Goal: Task Accomplishment & Management: Use online tool/utility

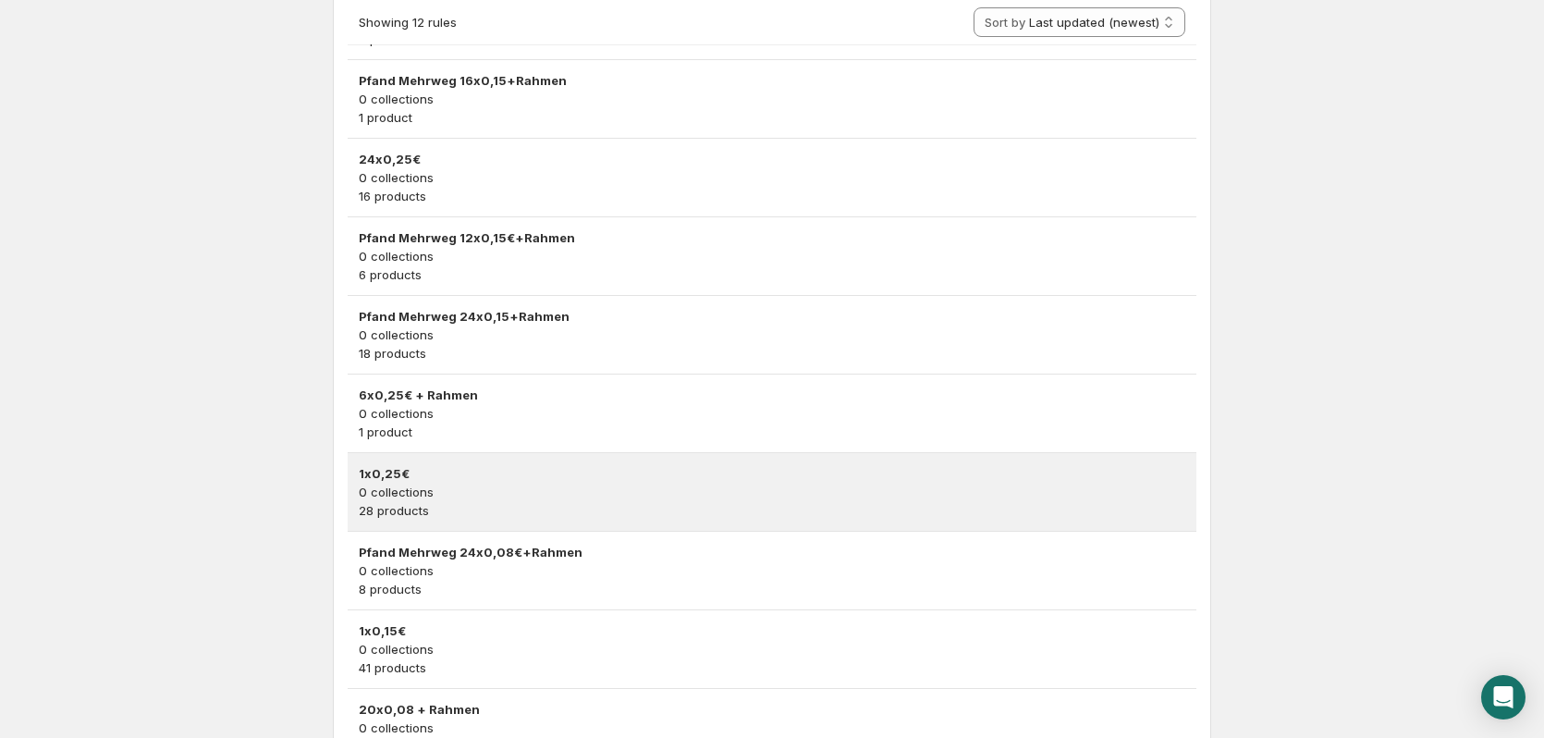
scroll to position [546, 0]
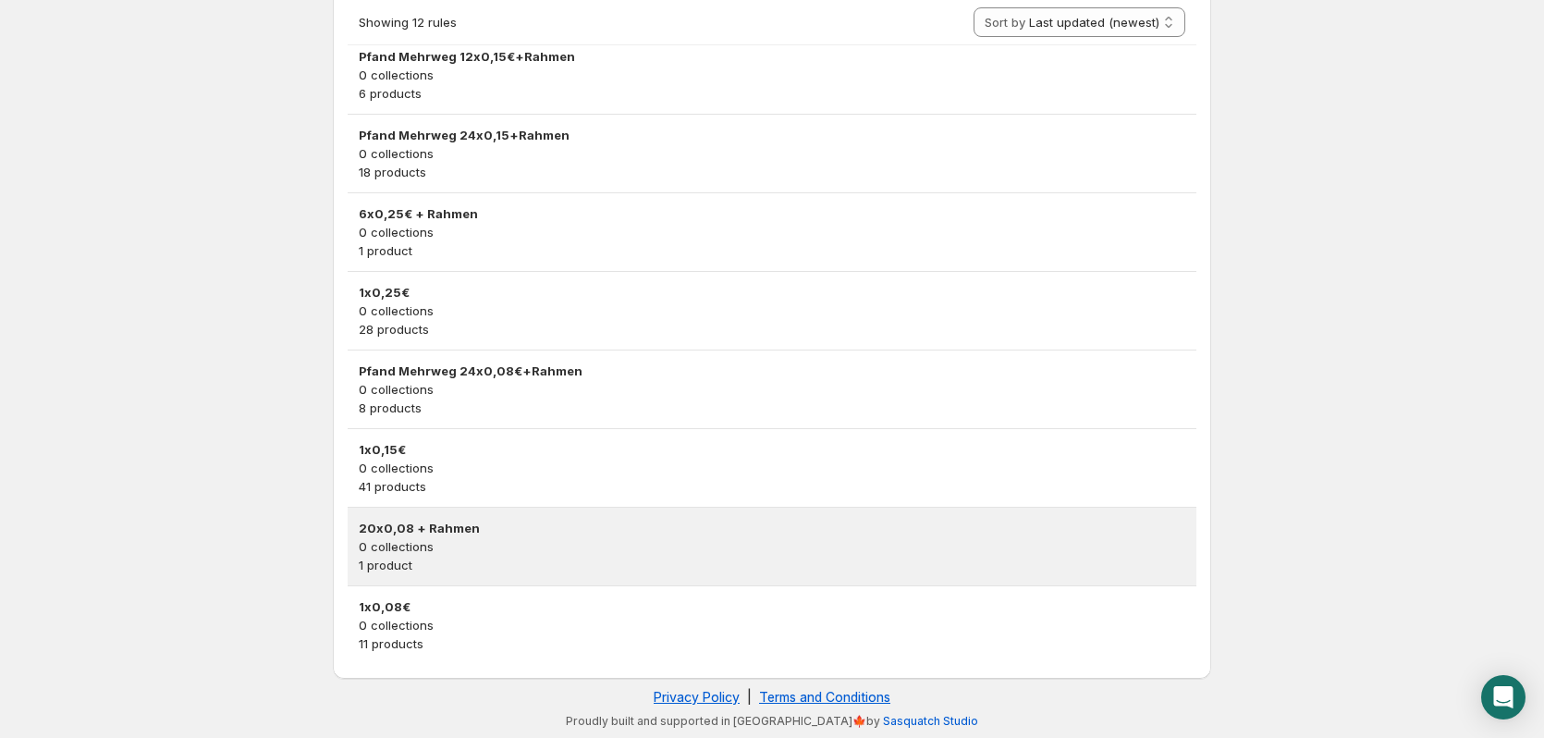
click at [487, 558] on p "1 product" at bounding box center [772, 565] width 827 height 18
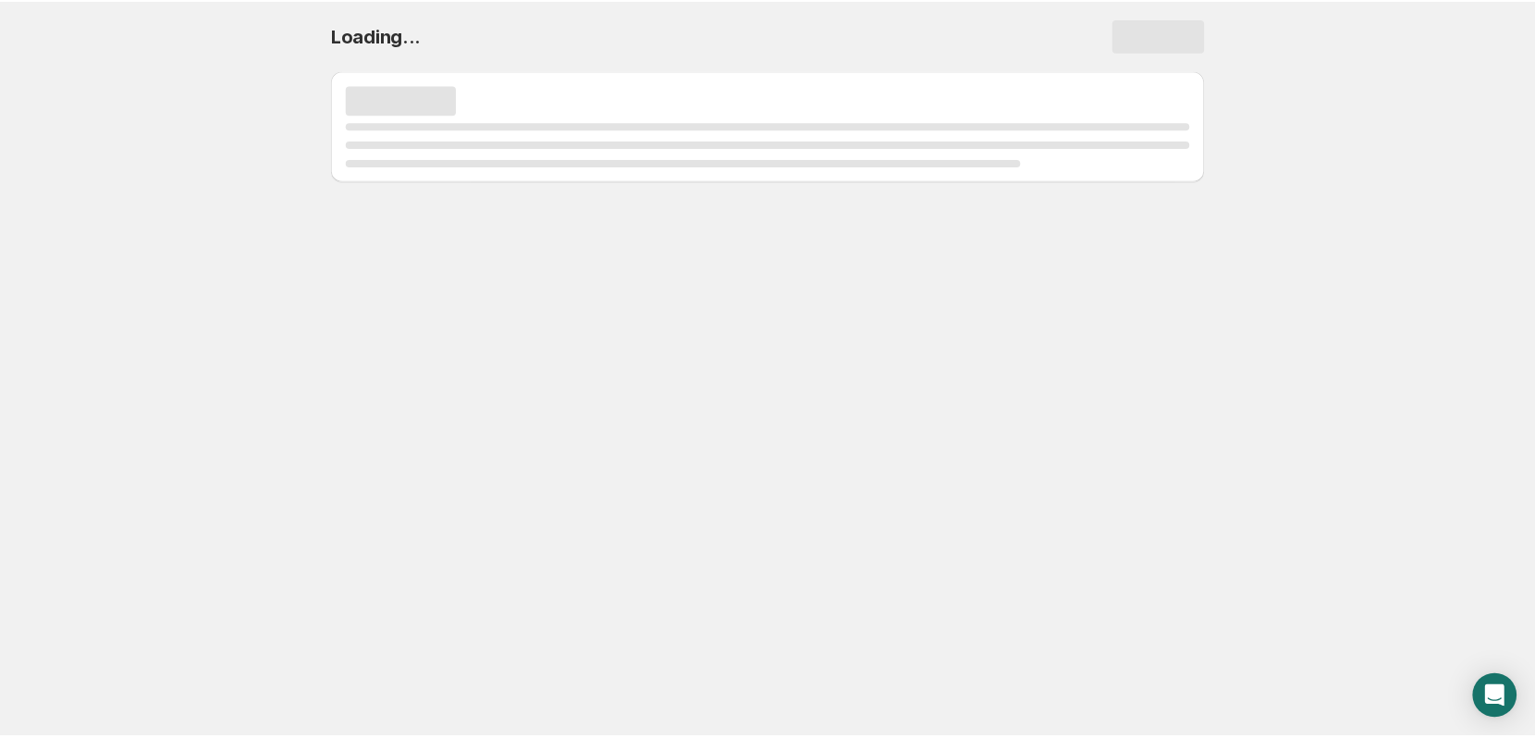
scroll to position [0, 0]
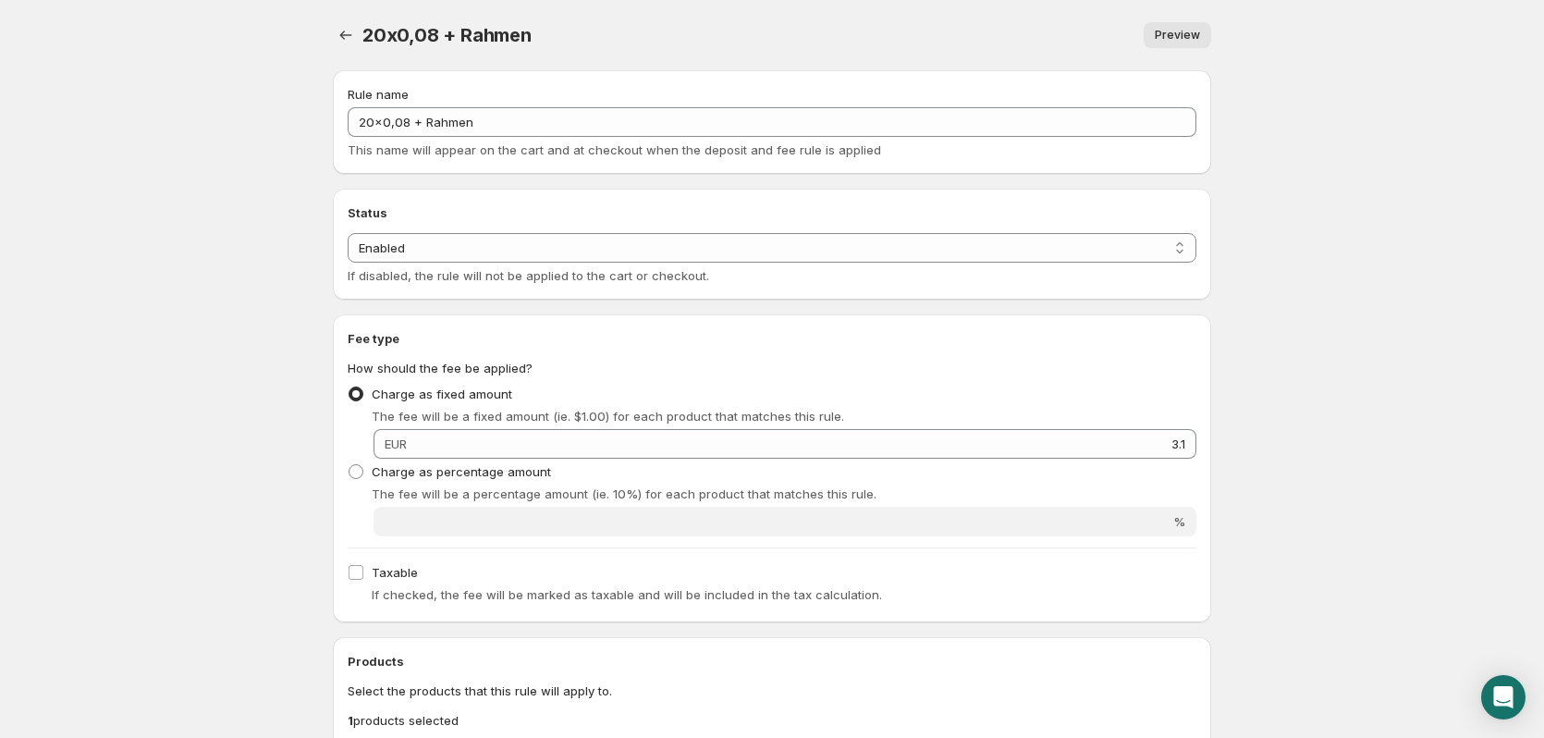
drag, startPoint x: 87, startPoint y: 303, endPoint x: 94, endPoint y: 289, distance: 15.7
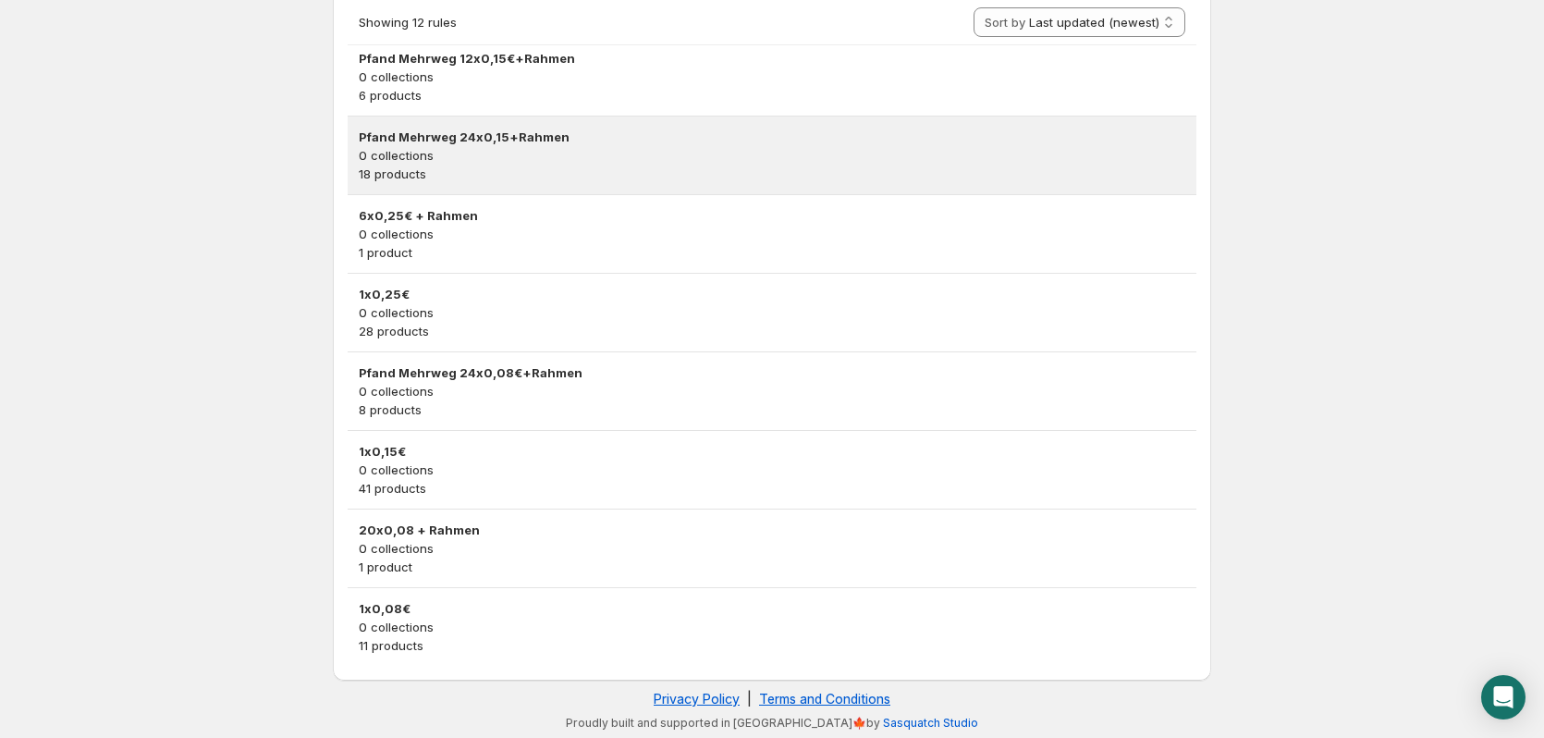
scroll to position [546, 0]
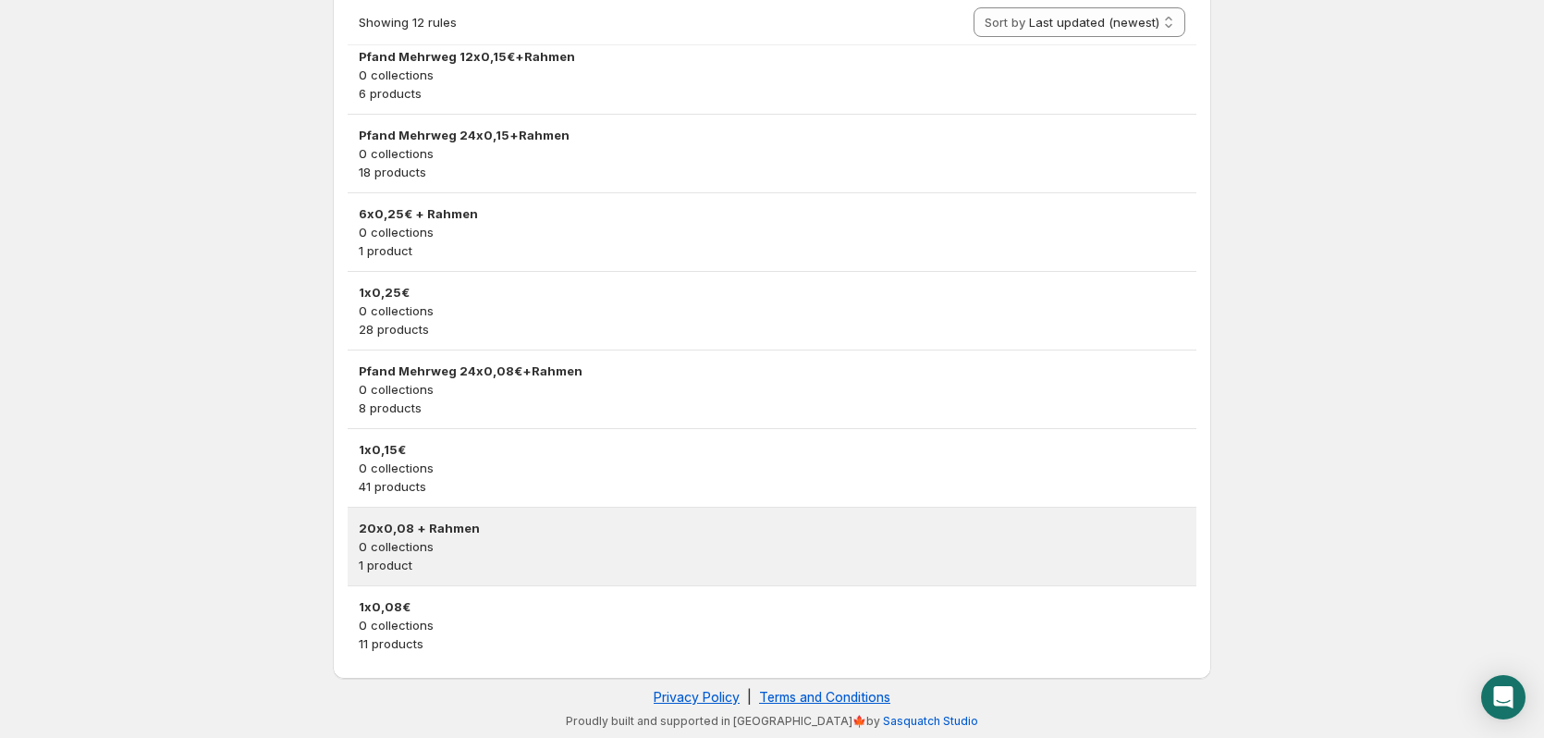
click at [545, 559] on p "1 product" at bounding box center [772, 565] width 827 height 18
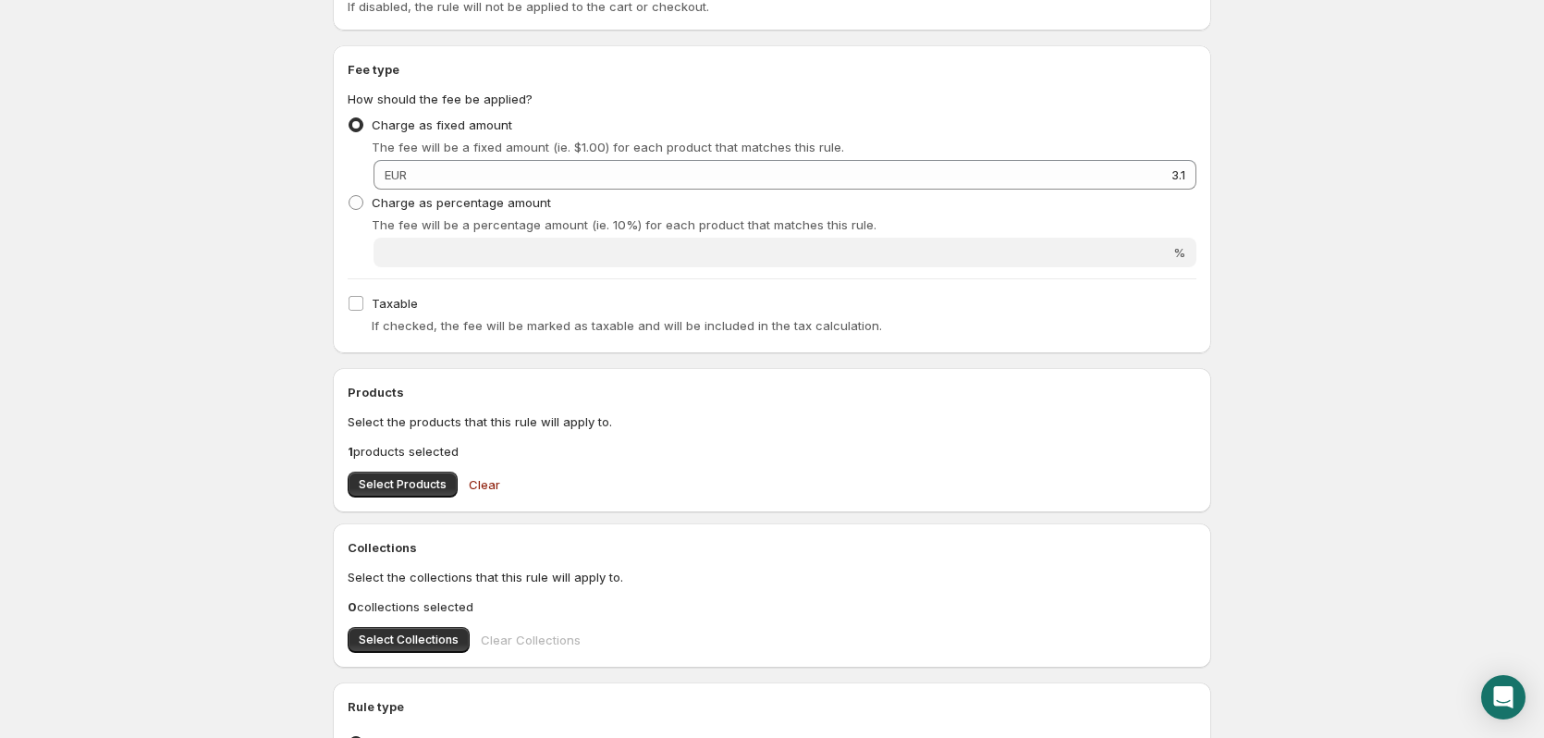
scroll to position [277, 0]
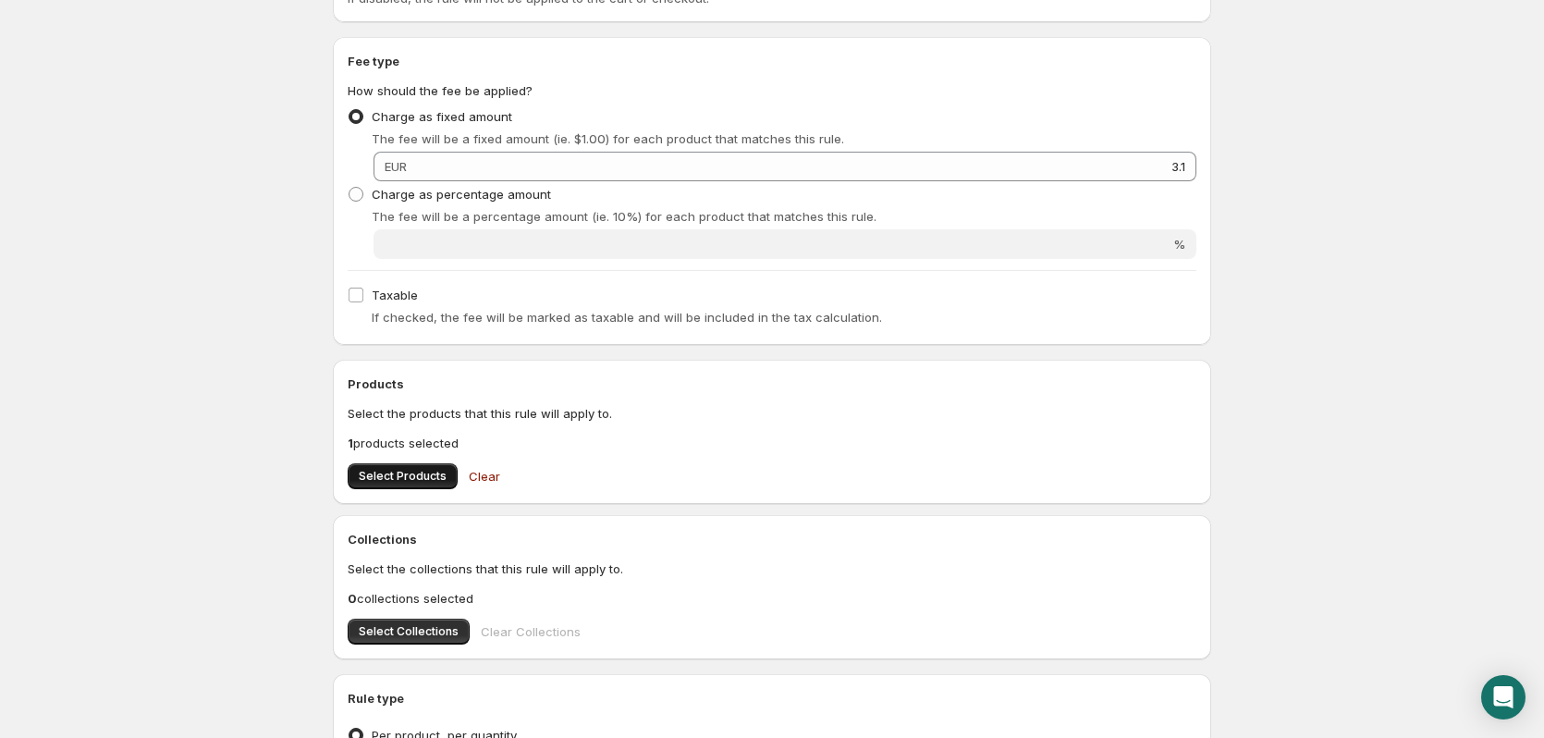
click at [396, 483] on span "Select Products" at bounding box center [403, 476] width 88 height 15
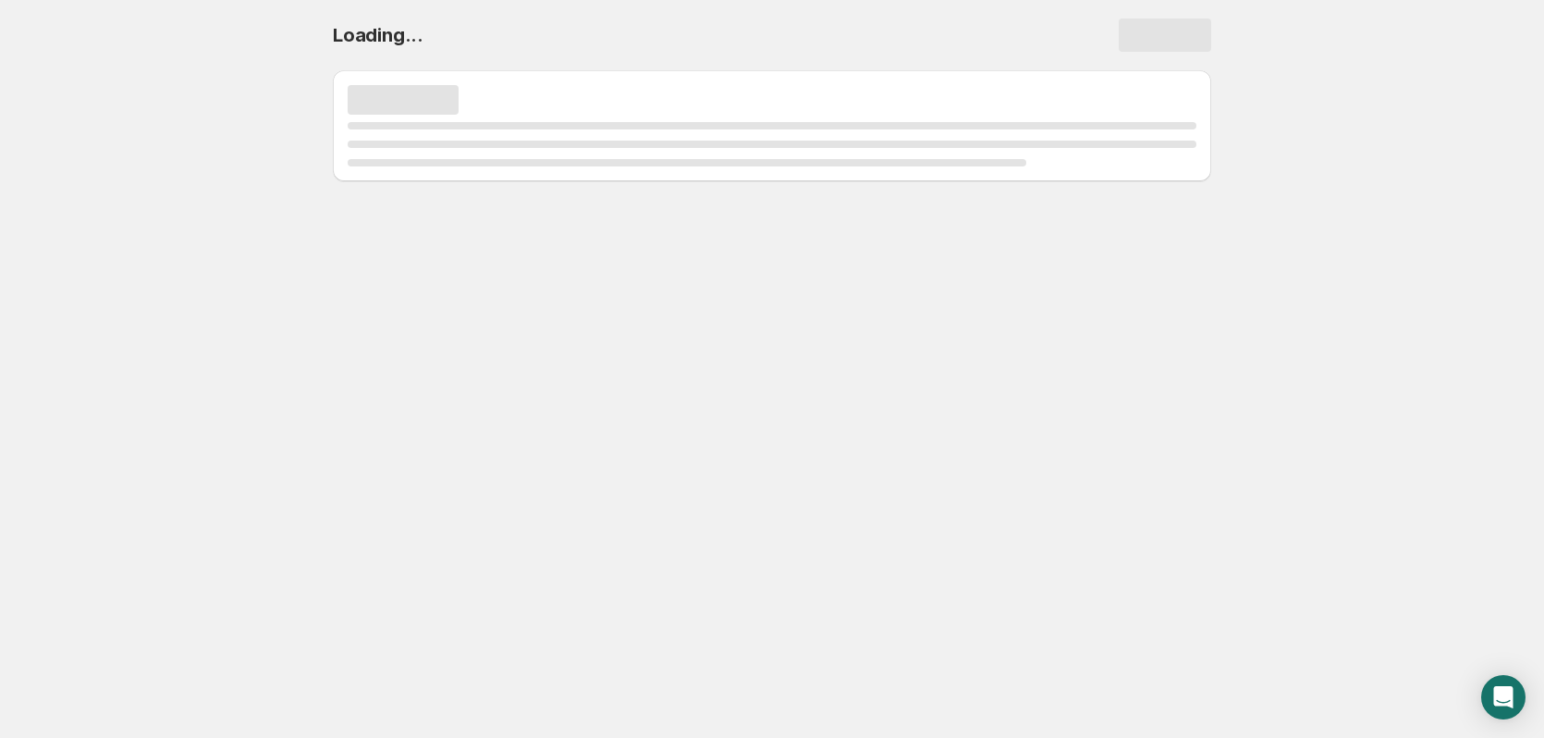
scroll to position [0, 0]
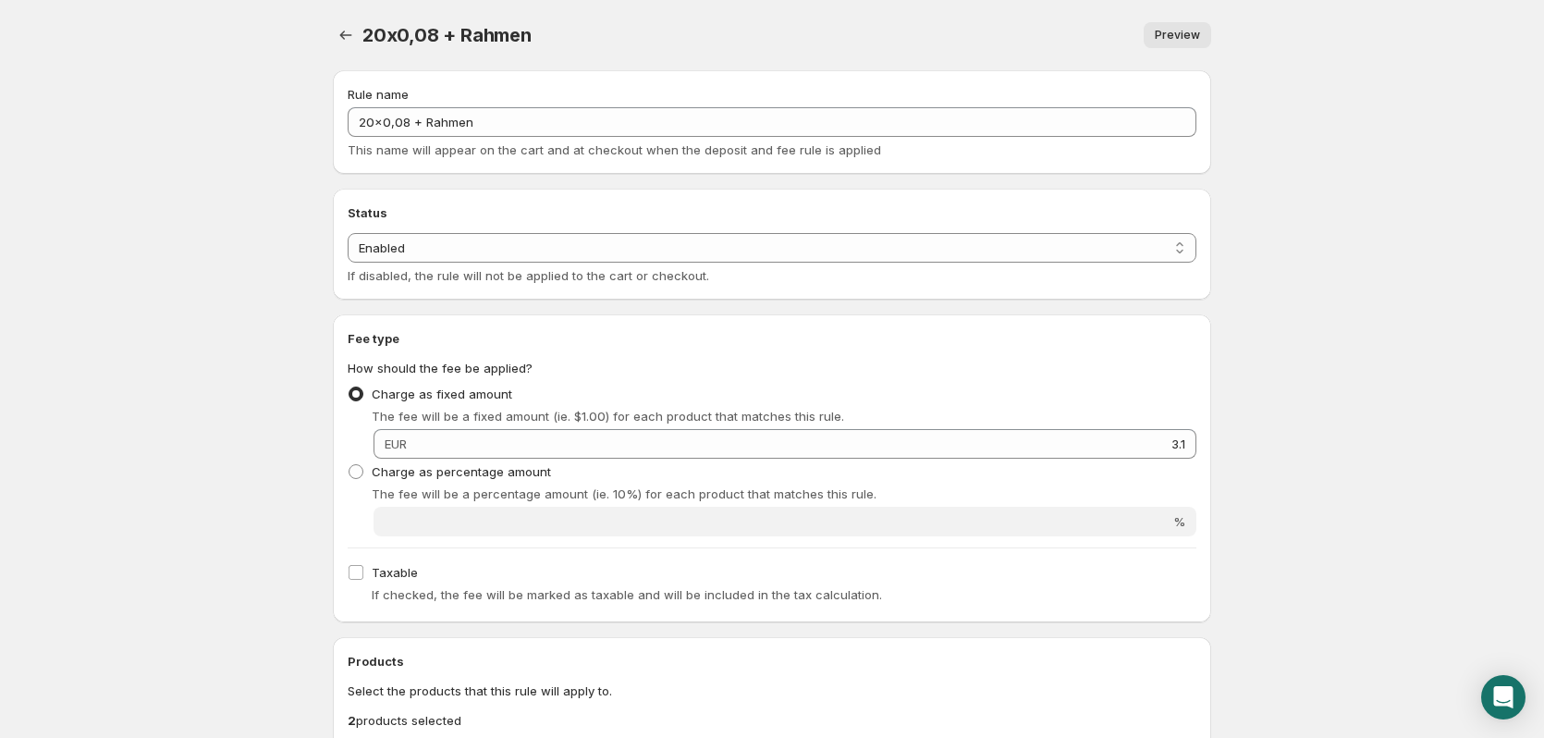
click at [331, 35] on div "20x0,08 + Rahmen. This page is ready 20x0,08 + Rahmen Preview More actions Prev…" at bounding box center [772, 644] width 923 height 1288
click at [345, 34] on icon "Settings" at bounding box center [346, 35] width 18 height 18
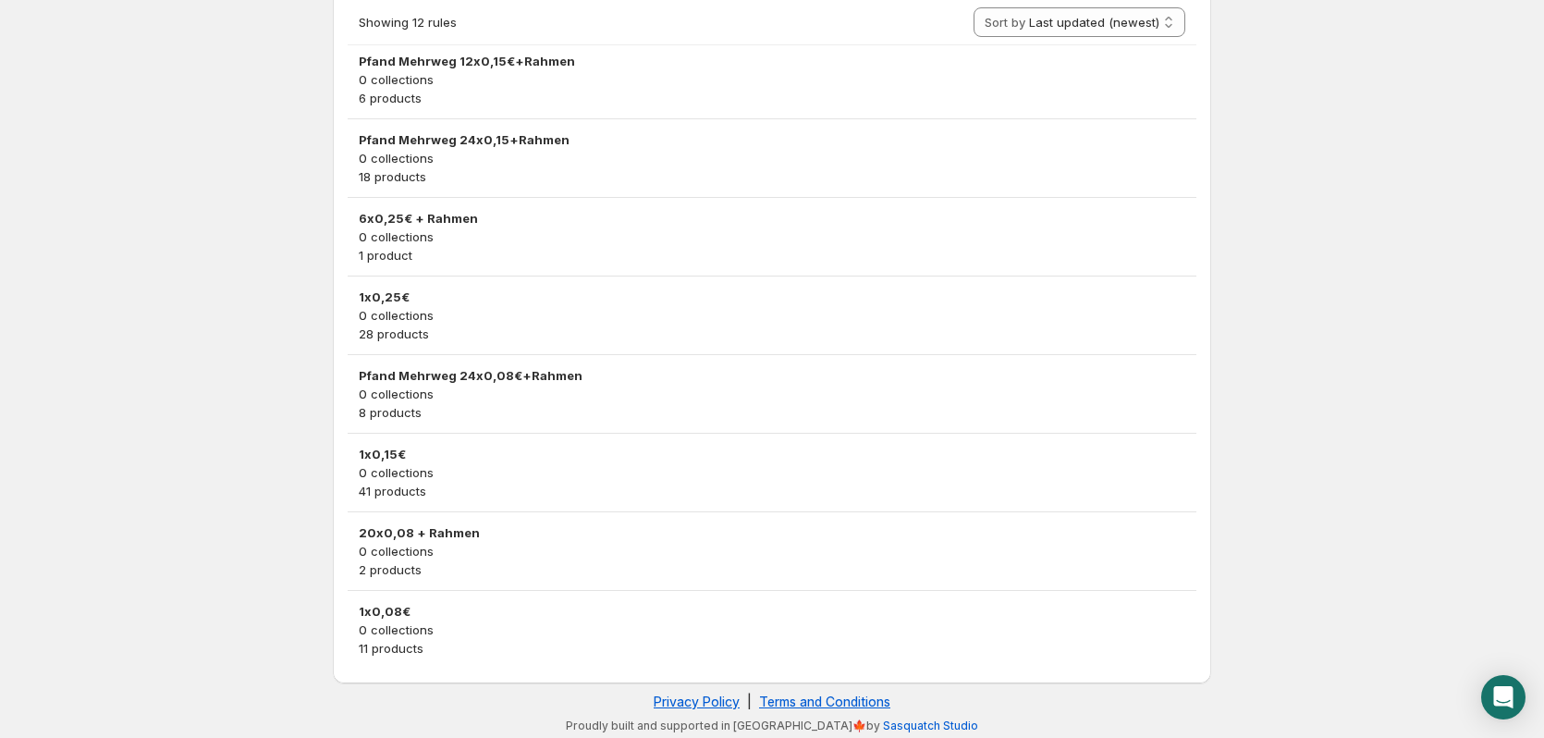
scroll to position [546, 0]
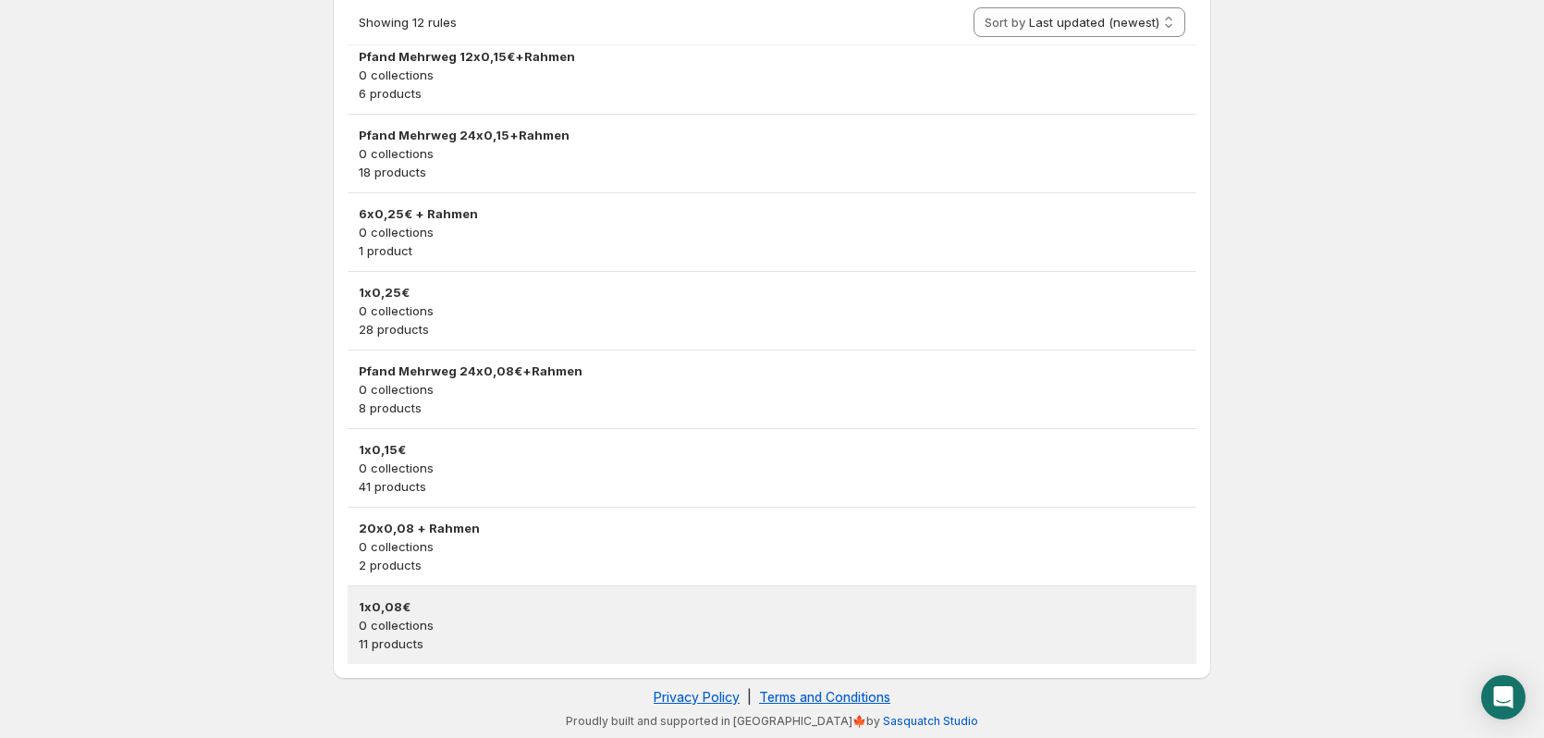
click at [518, 622] on p "0 collections" at bounding box center [772, 625] width 827 height 18
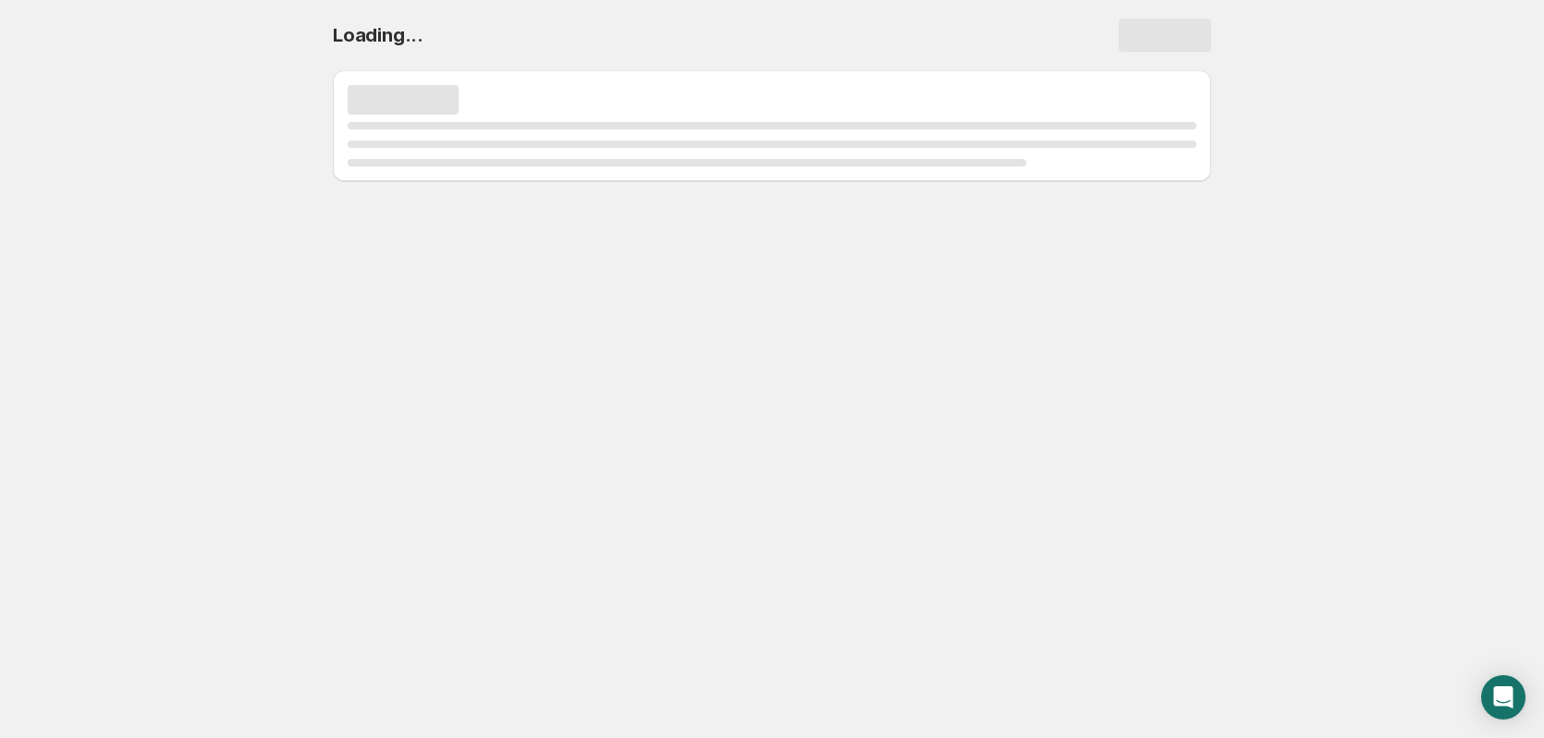
scroll to position [0, 0]
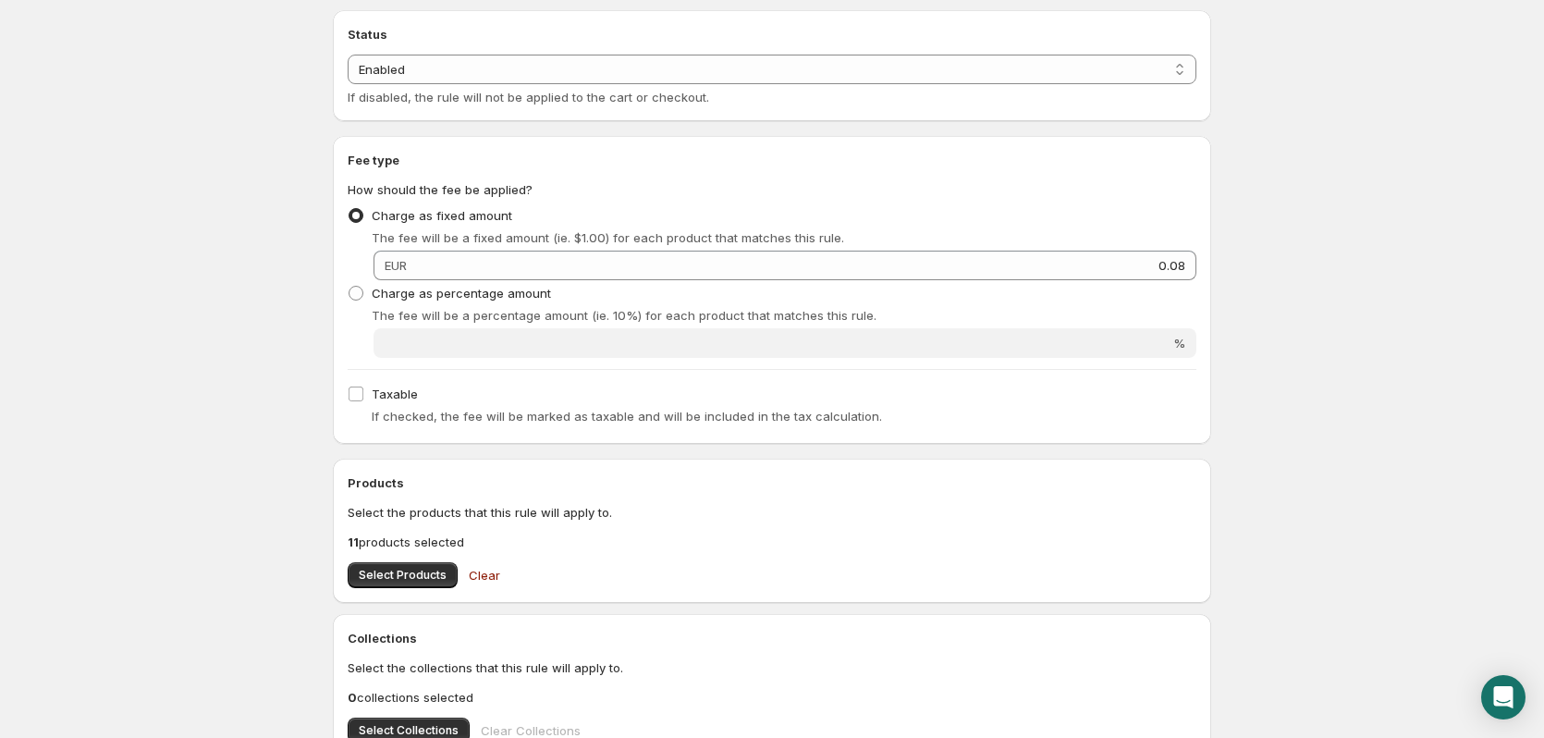
scroll to position [185, 0]
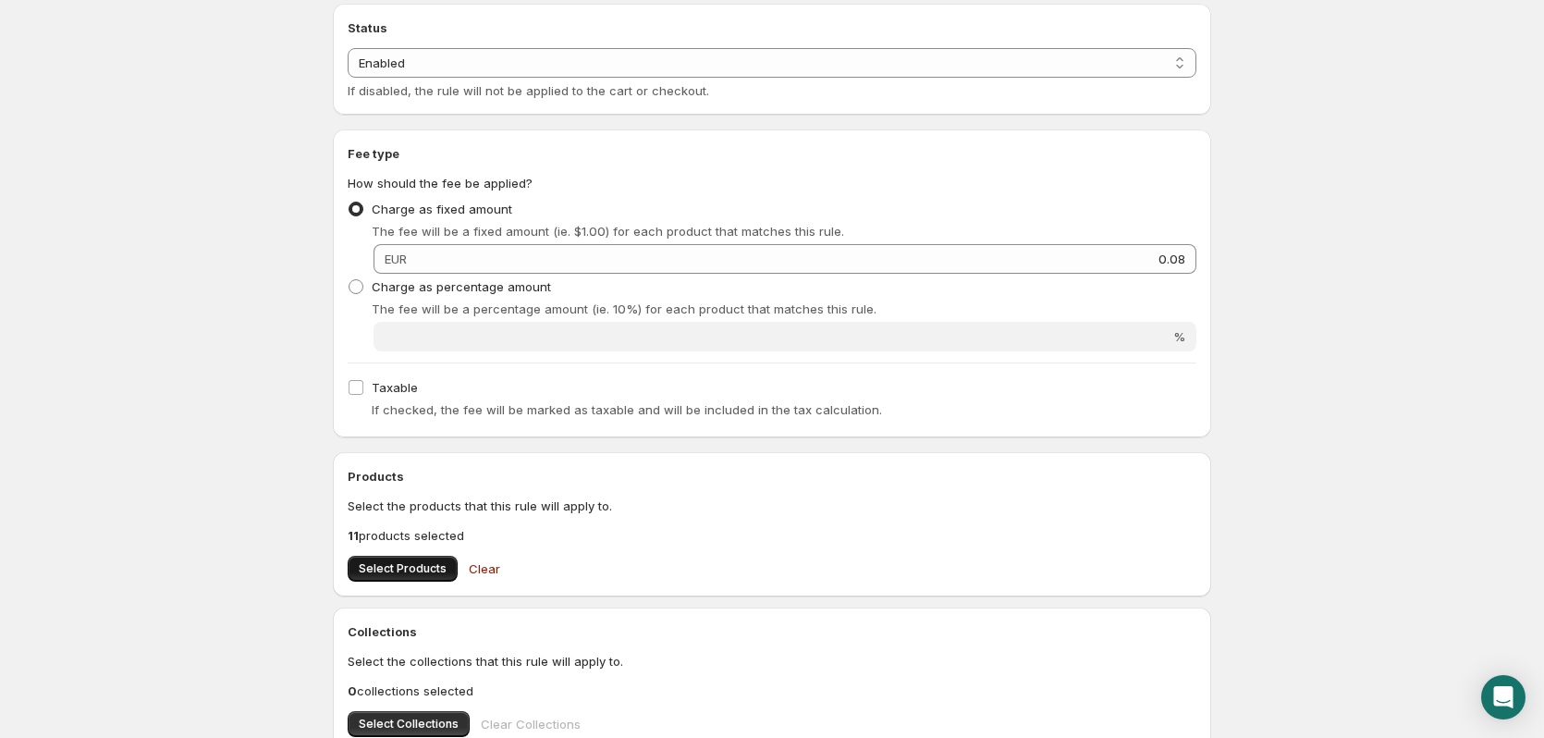
click at [392, 567] on span "Select Products" at bounding box center [403, 568] width 88 height 15
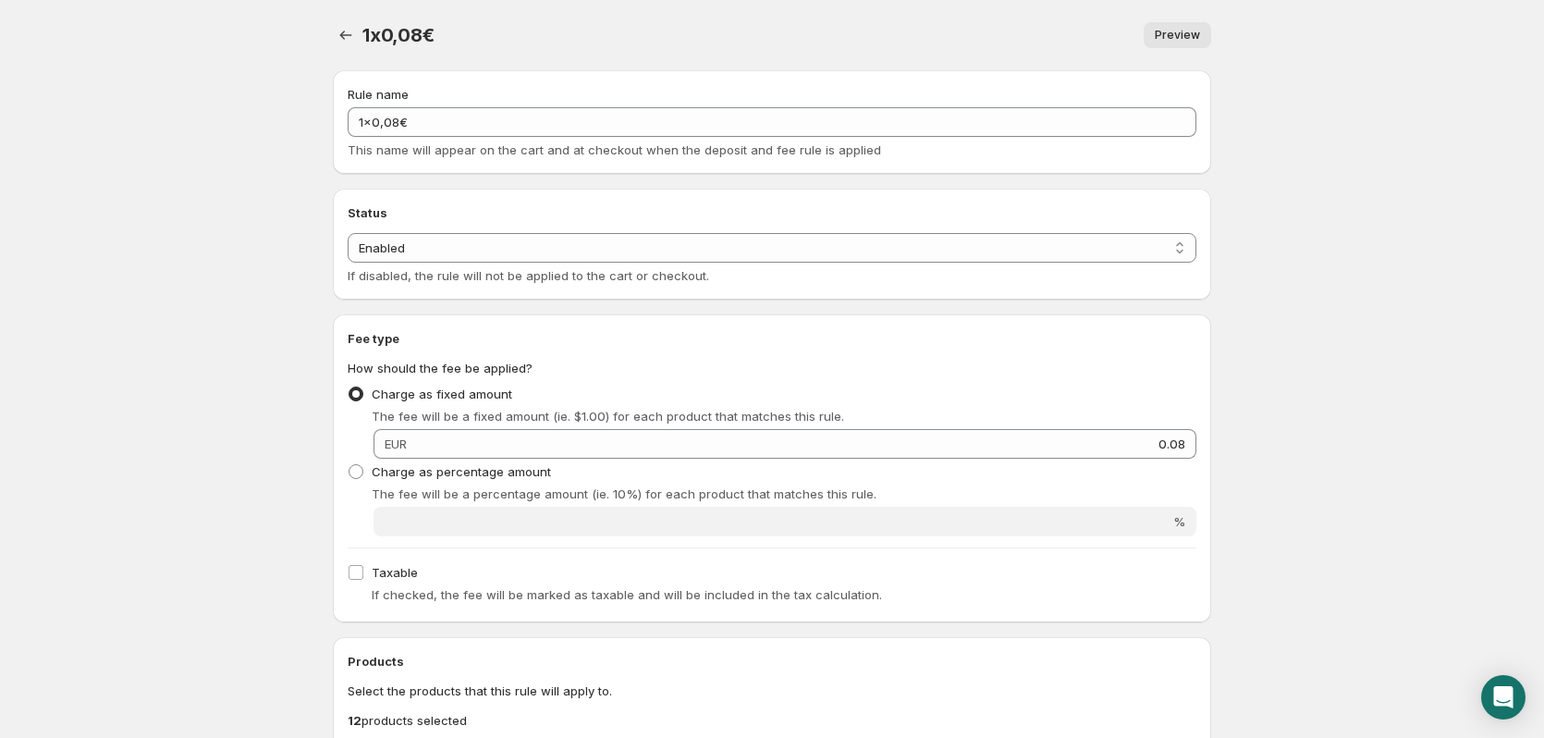
click at [329, 46] on div "1x0,08€. This page is ready 1x0,08€ Preview More actions Preview Rule name 1x0,…" at bounding box center [772, 644] width 923 height 1288
click at [337, 45] on button "Settings" at bounding box center [346, 35] width 26 height 26
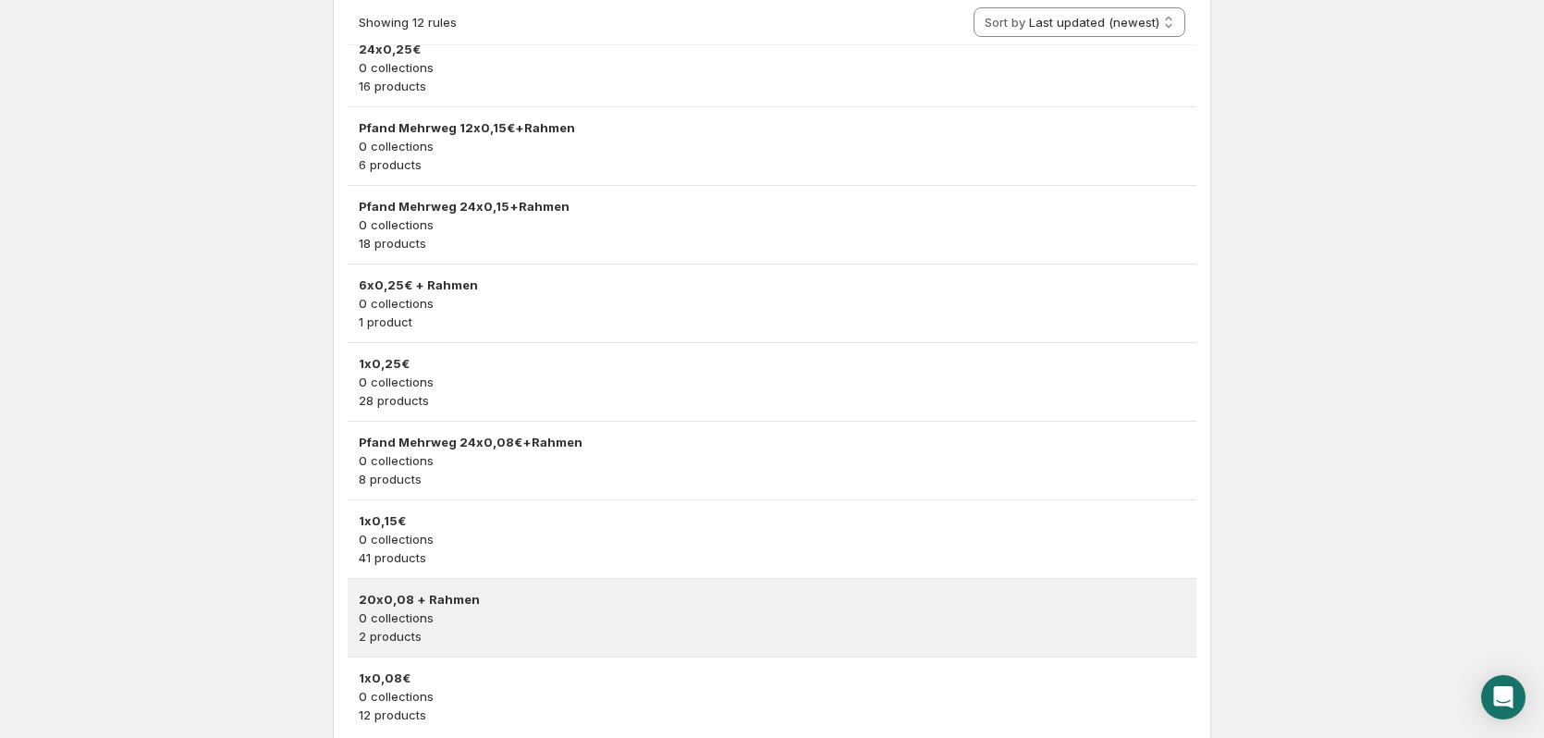
scroll to position [546, 0]
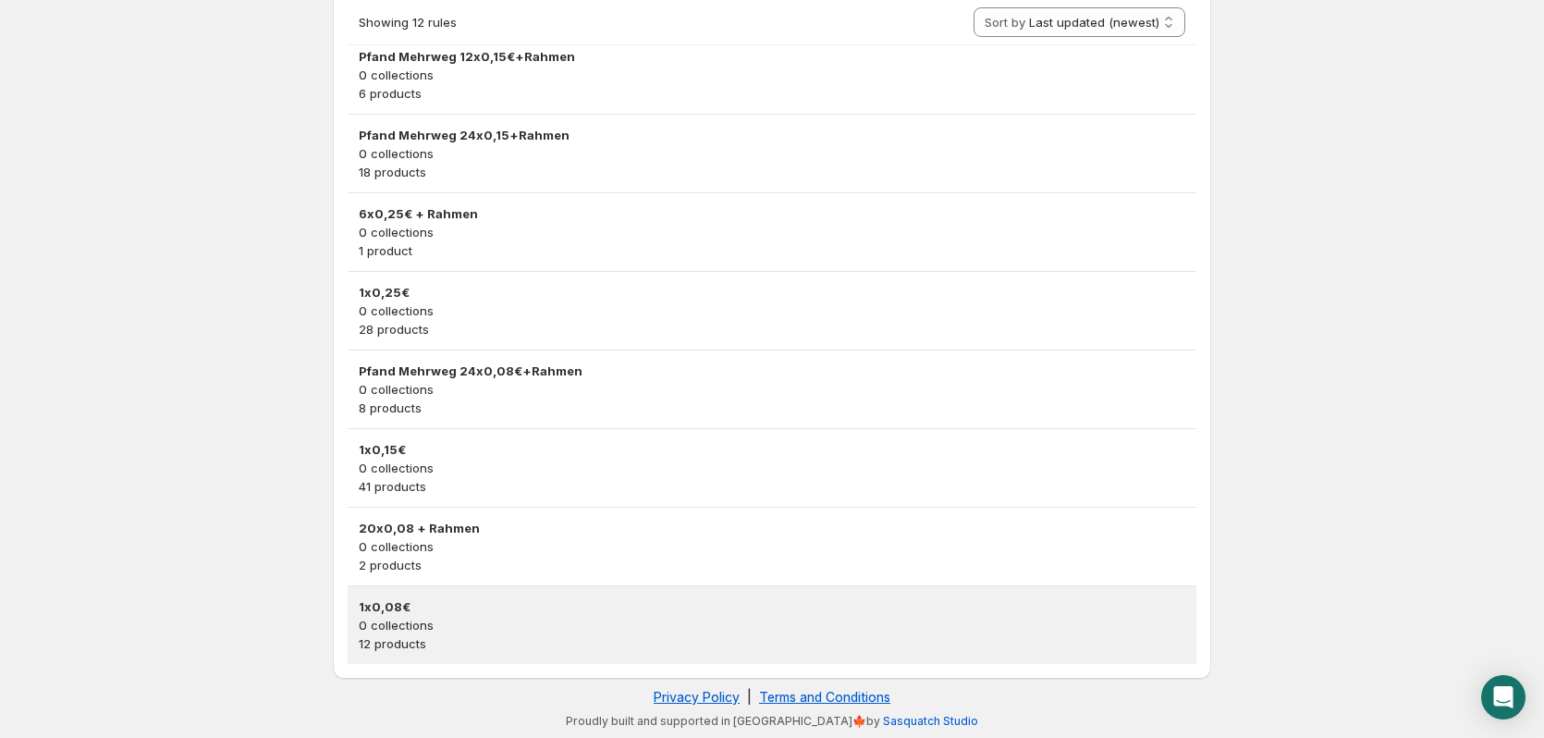
click at [509, 618] on p "0 collections" at bounding box center [772, 625] width 827 height 18
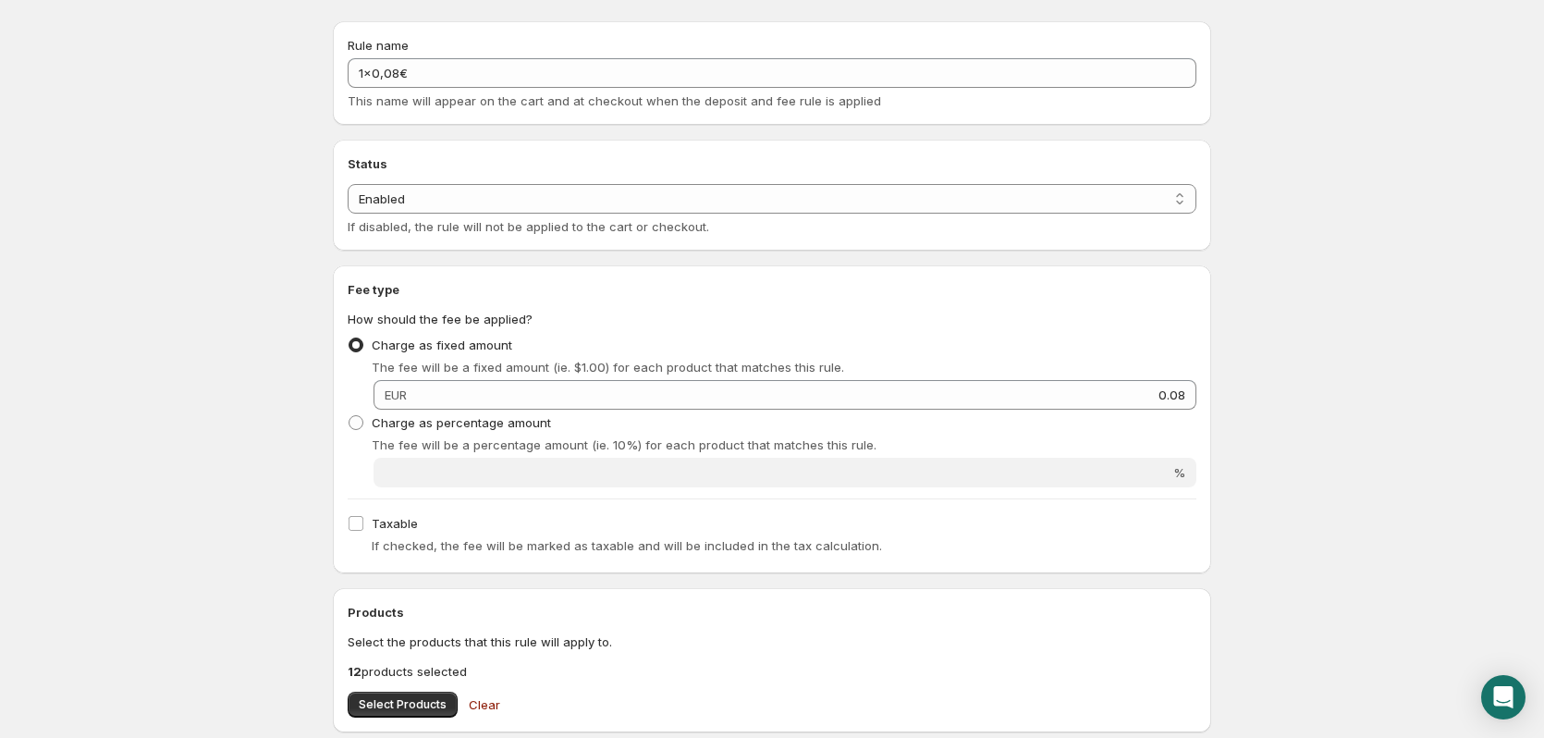
scroll to position [185, 0]
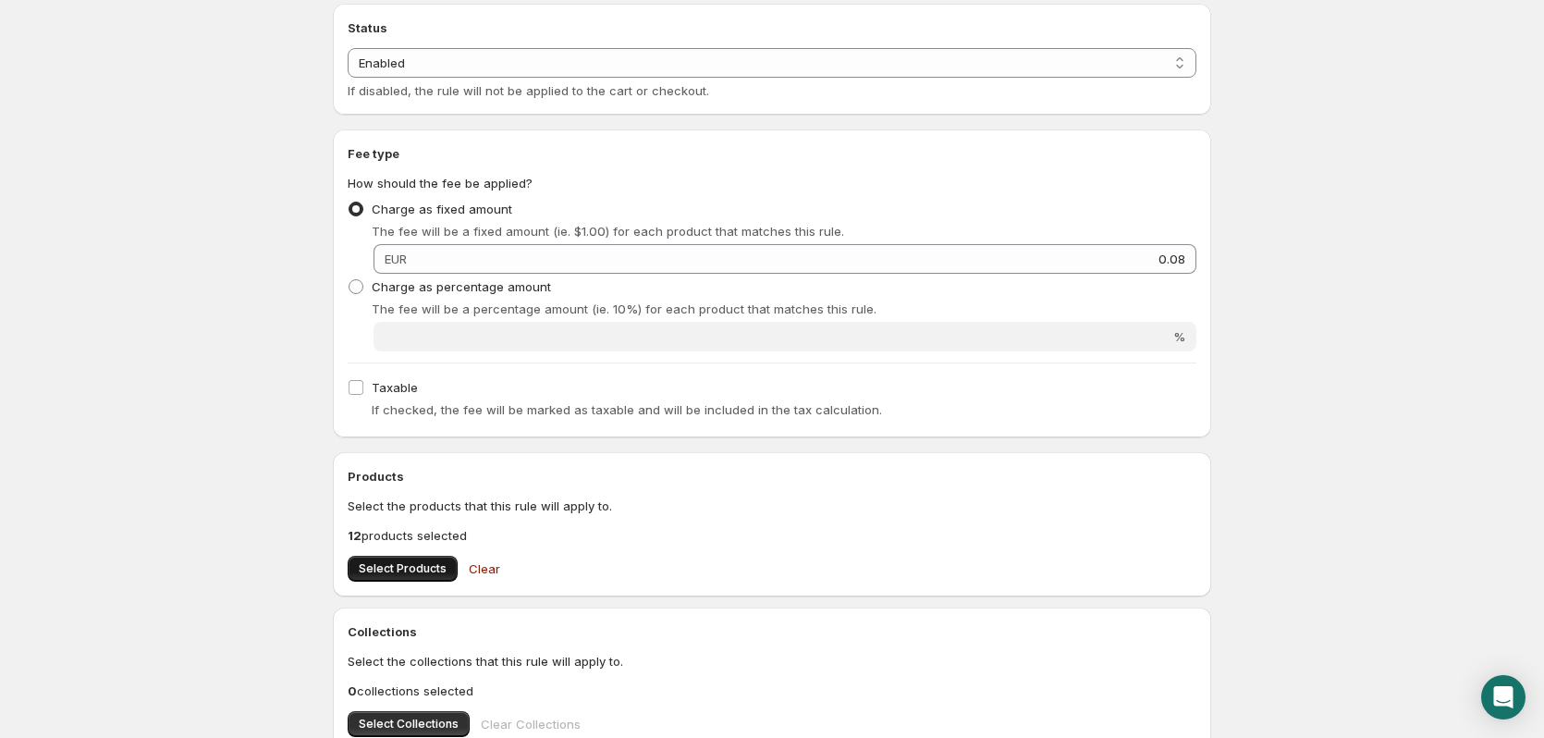
click at [354, 571] on button "Select Products" at bounding box center [403, 569] width 110 height 26
